Goal: Task Accomplishment & Management: Complete application form

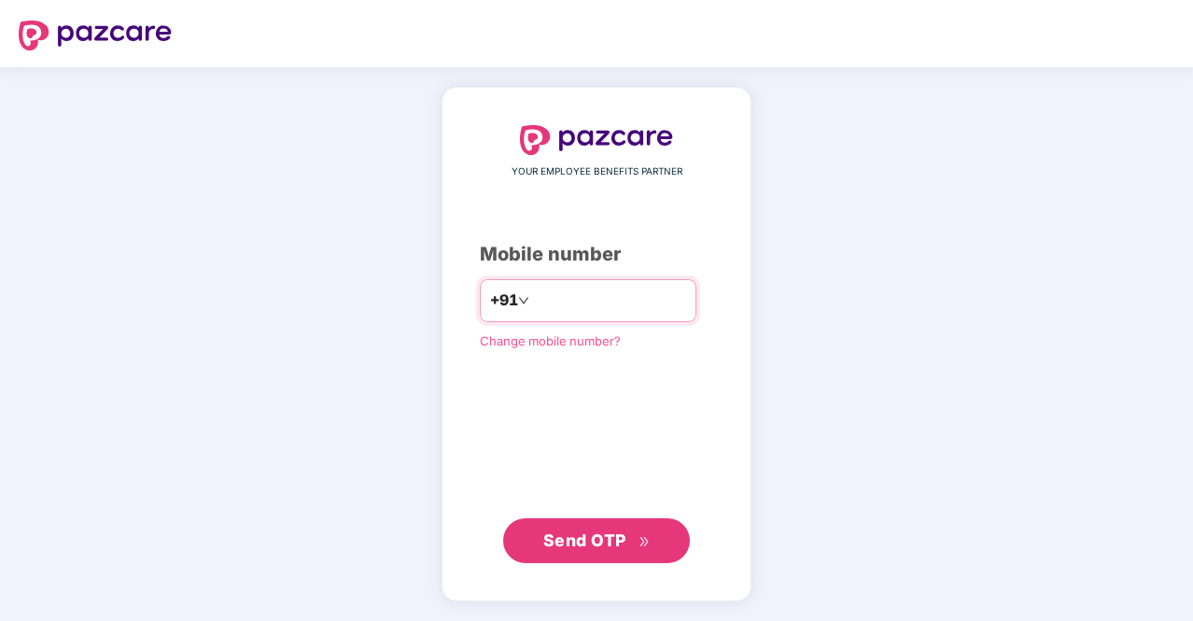
click at [632, 298] on input "number" at bounding box center [609, 301] width 153 height 30
type input "**********"
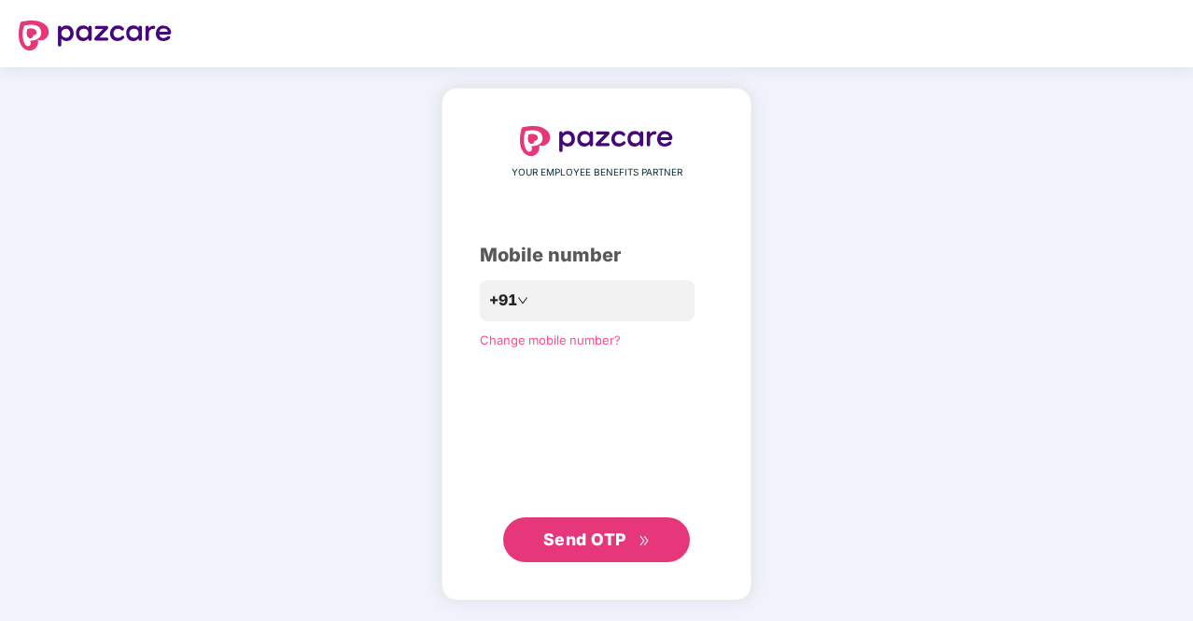
click at [610, 538] on span "Send OTP" at bounding box center [584, 539] width 83 height 20
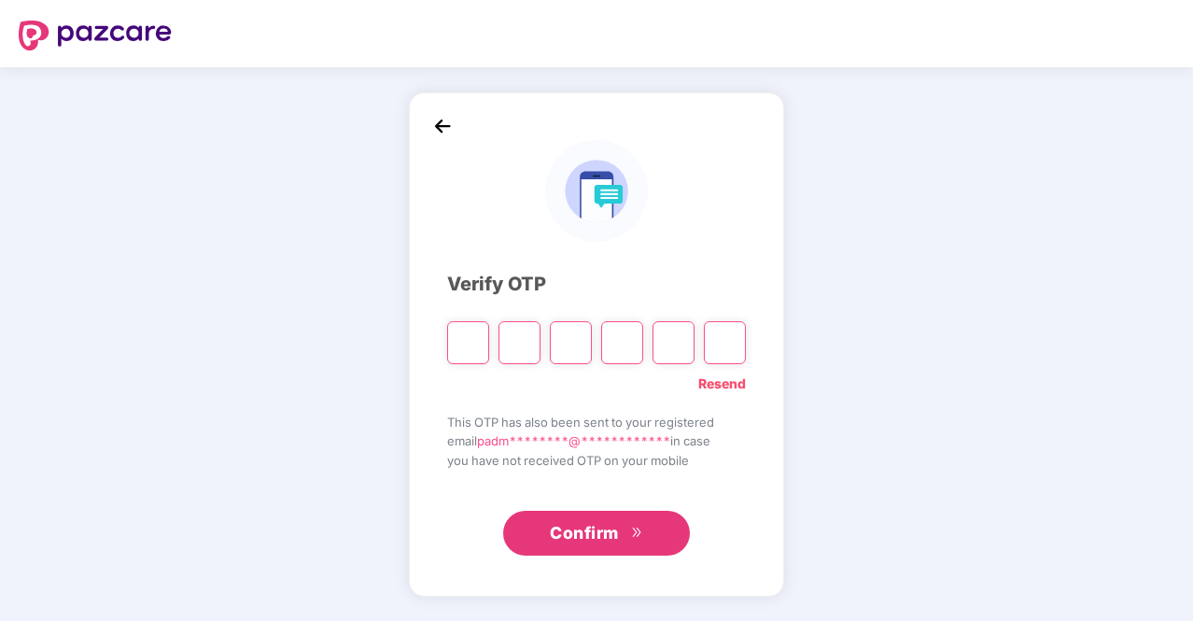
click at [476, 338] on input "Please enter verification code. Digit 1" at bounding box center [468, 342] width 42 height 43
type input "*"
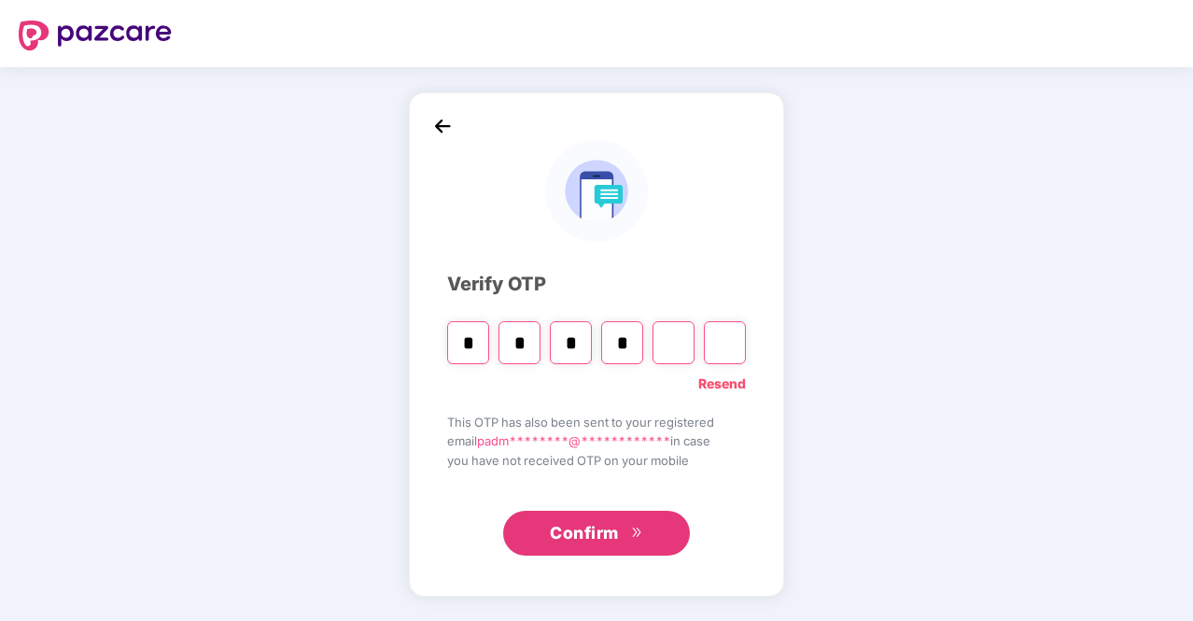
type input "*"
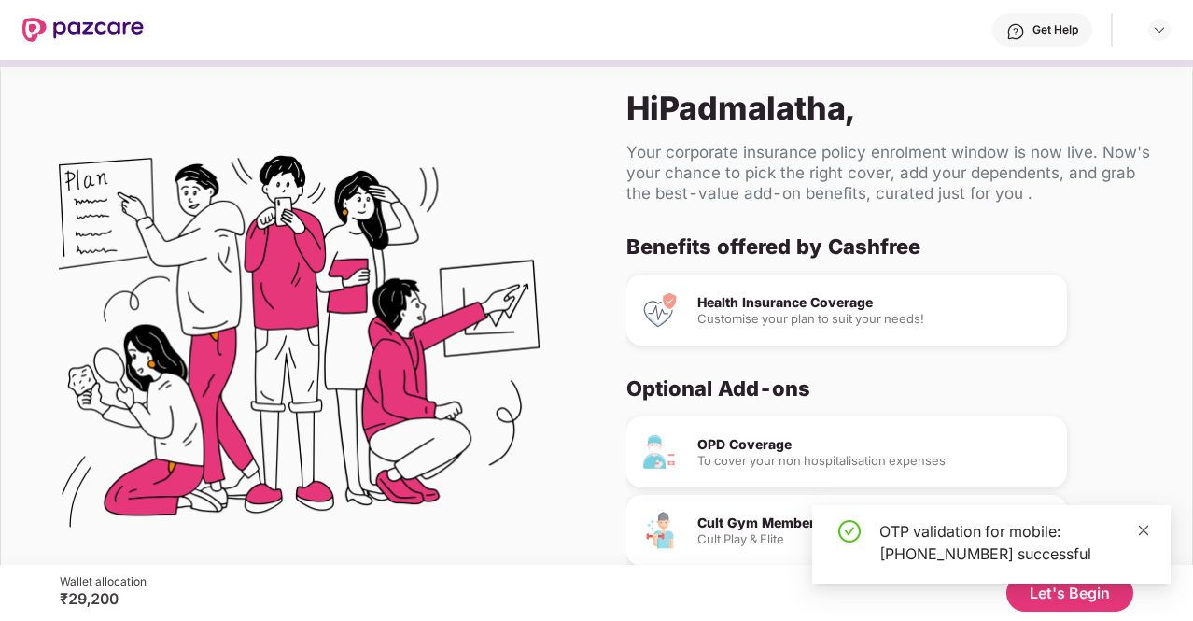
click at [1144, 527] on icon "close" at bounding box center [1143, 530] width 13 height 13
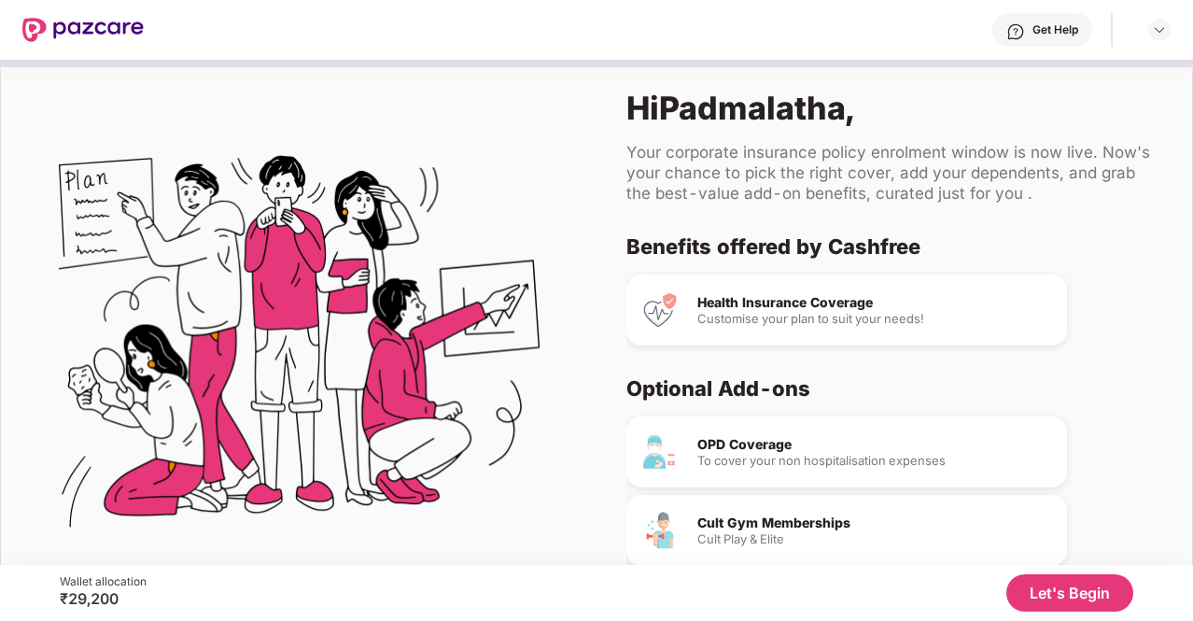
click at [1073, 596] on button "Let's Begin" at bounding box center [1069, 592] width 127 height 37
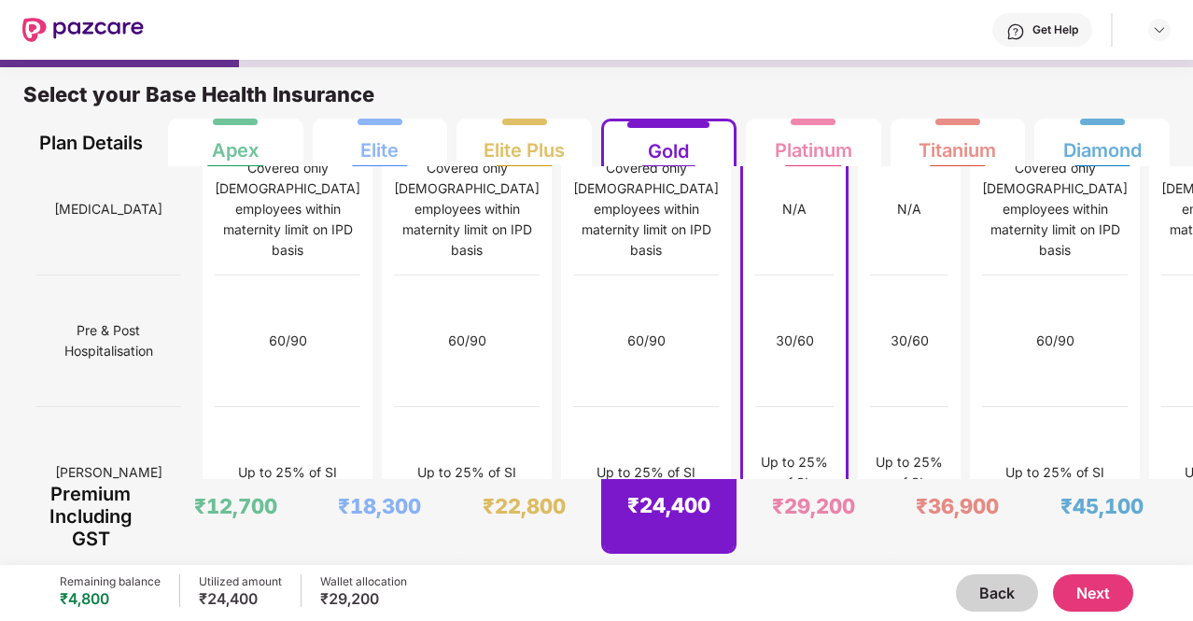
scroll to position [2004, 0]
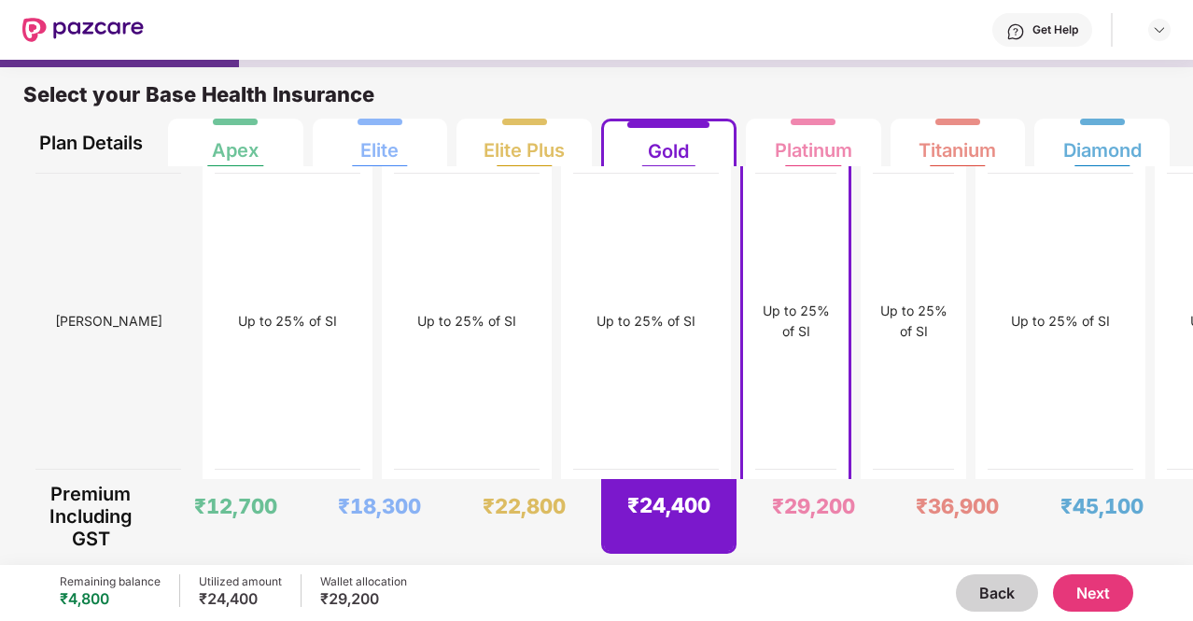
scroll to position [9, 0]
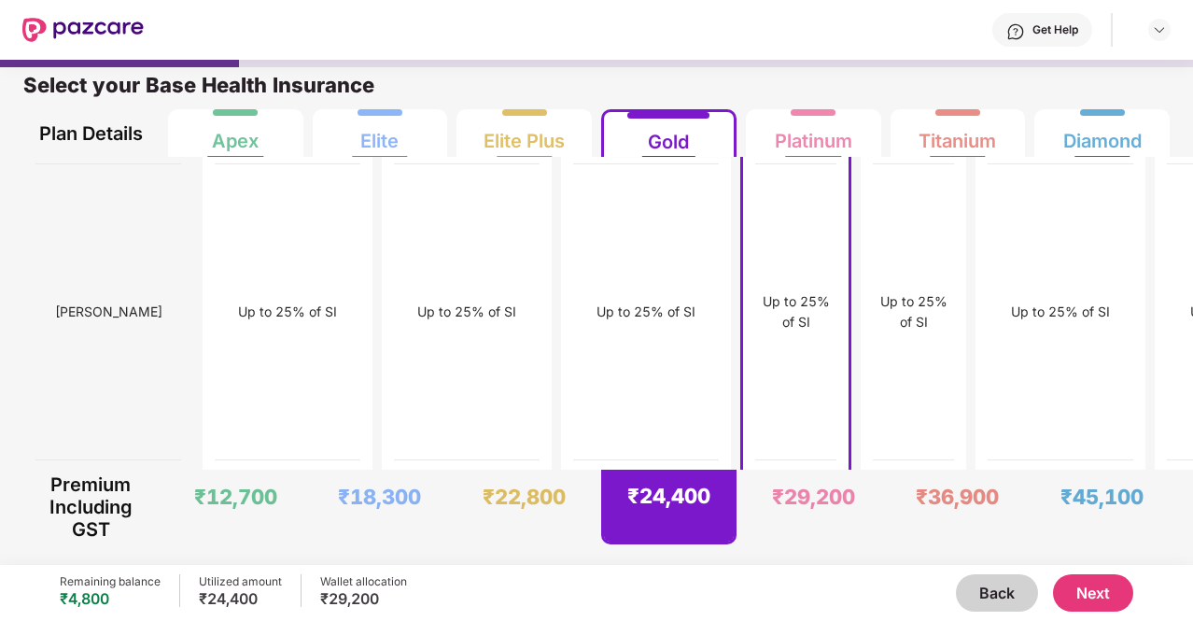
click at [1076, 585] on button "Next" at bounding box center [1093, 592] width 80 height 37
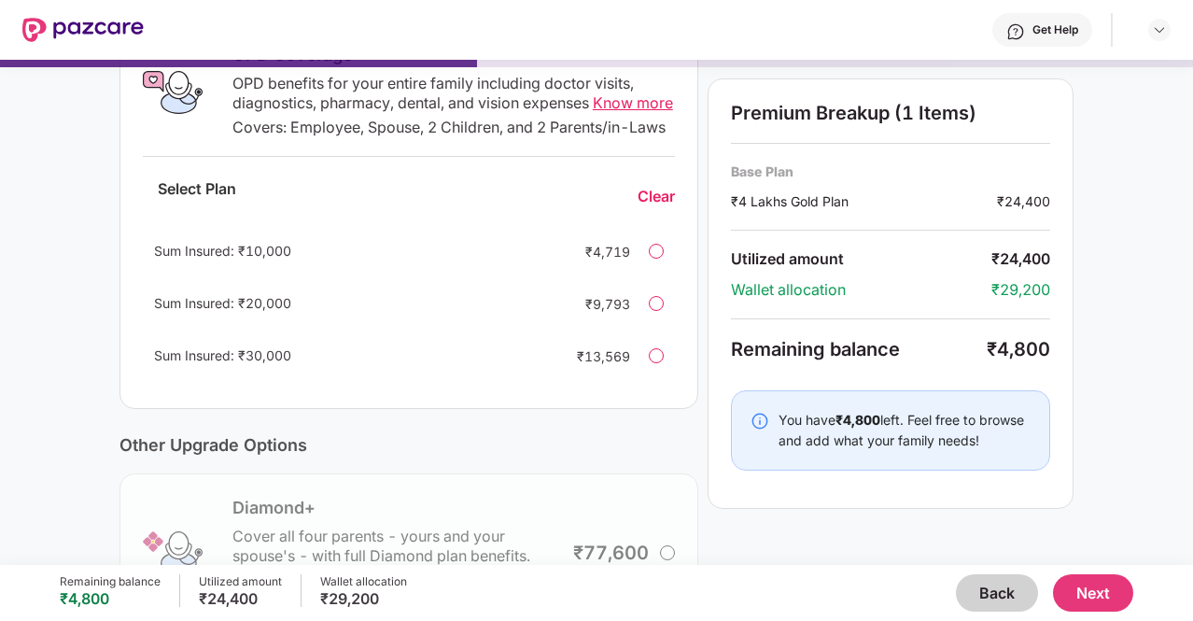
scroll to position [150, 0]
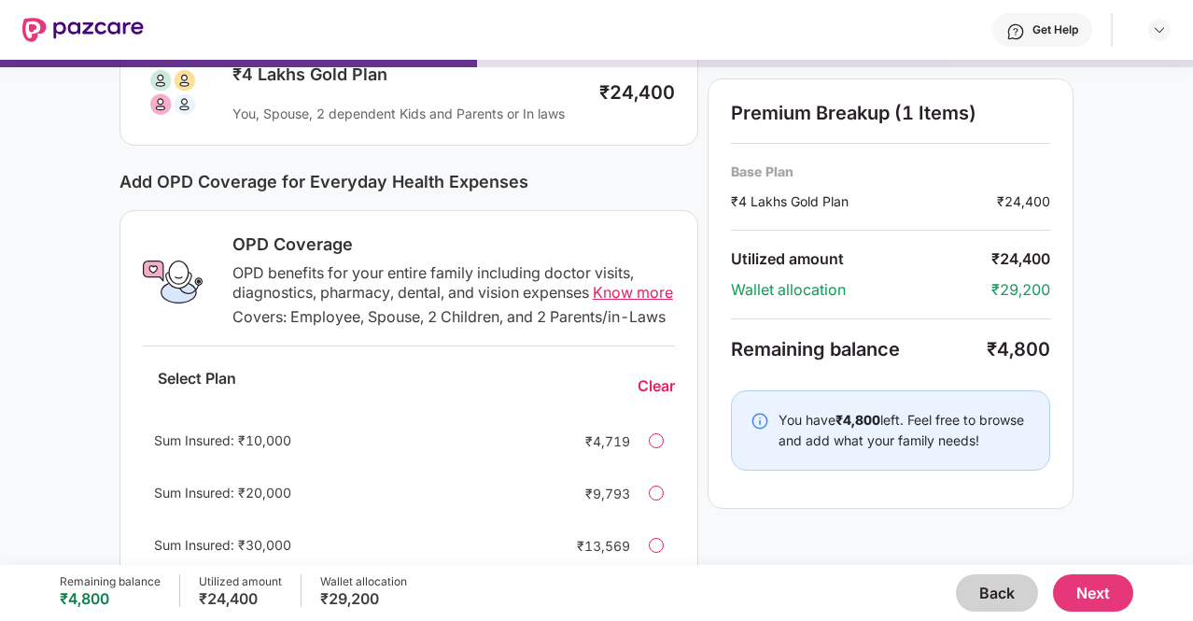
click at [626, 287] on span "Know more" at bounding box center [633, 292] width 80 height 19
